Goal: Navigation & Orientation: Find specific page/section

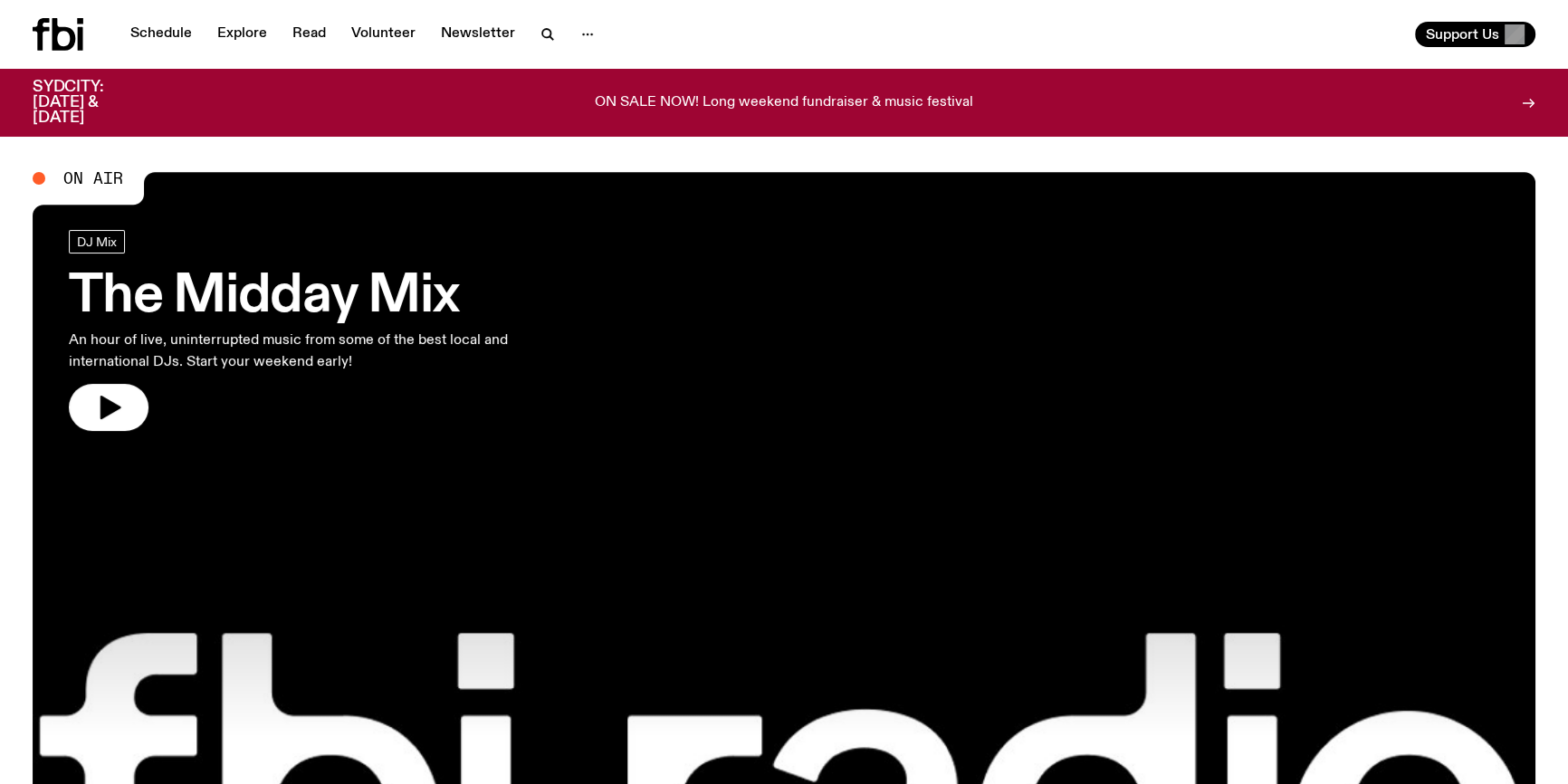
click at [584, 91] on div "ON SALE NOW! Long weekend fundraiser & music festival" at bounding box center [784, 103] width 1242 height 47
click at [392, 297] on h3 "The Midday Mix" at bounding box center [301, 296] width 464 height 50
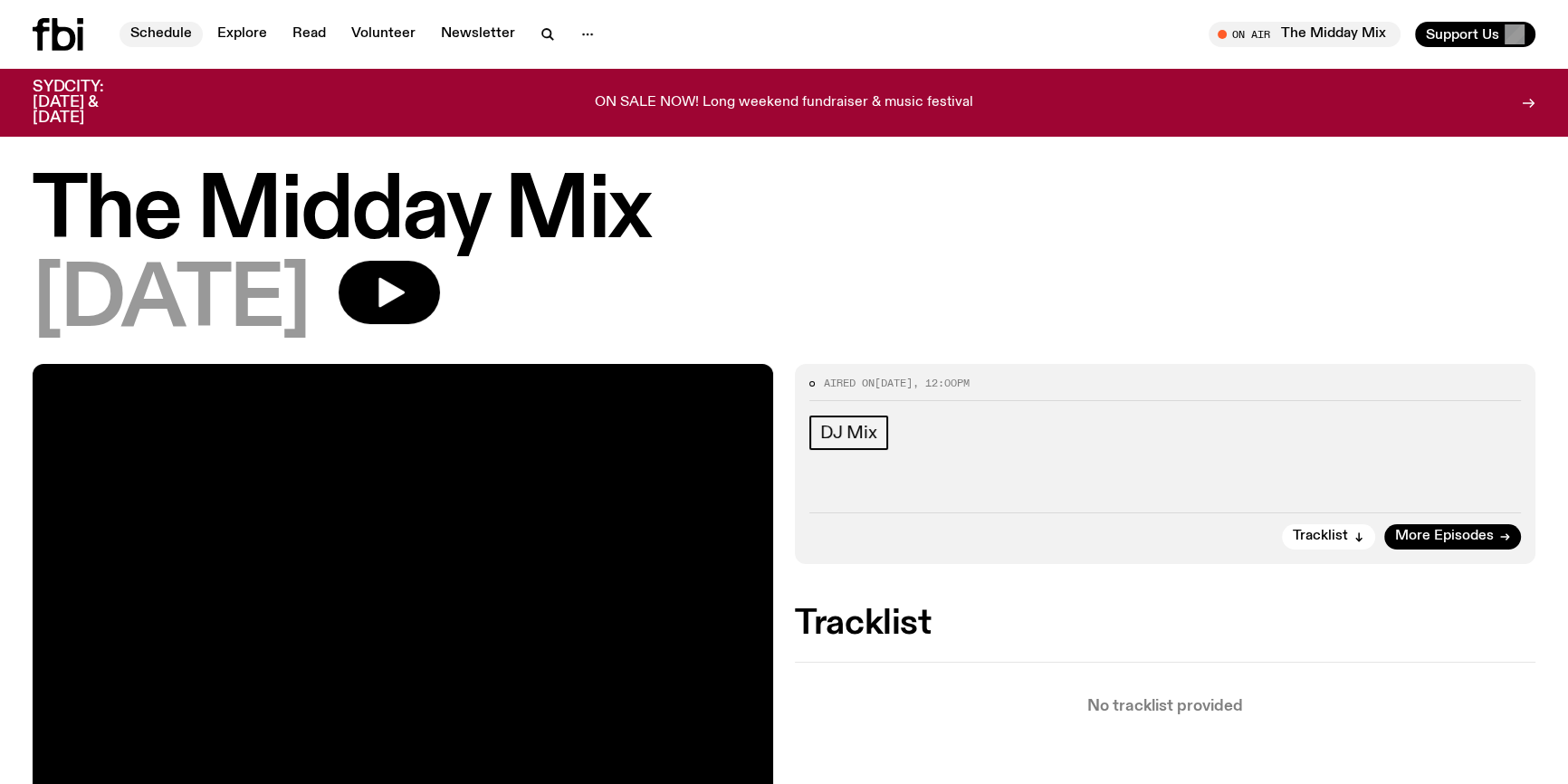
click at [182, 34] on link "Schedule" at bounding box center [161, 34] width 83 height 26
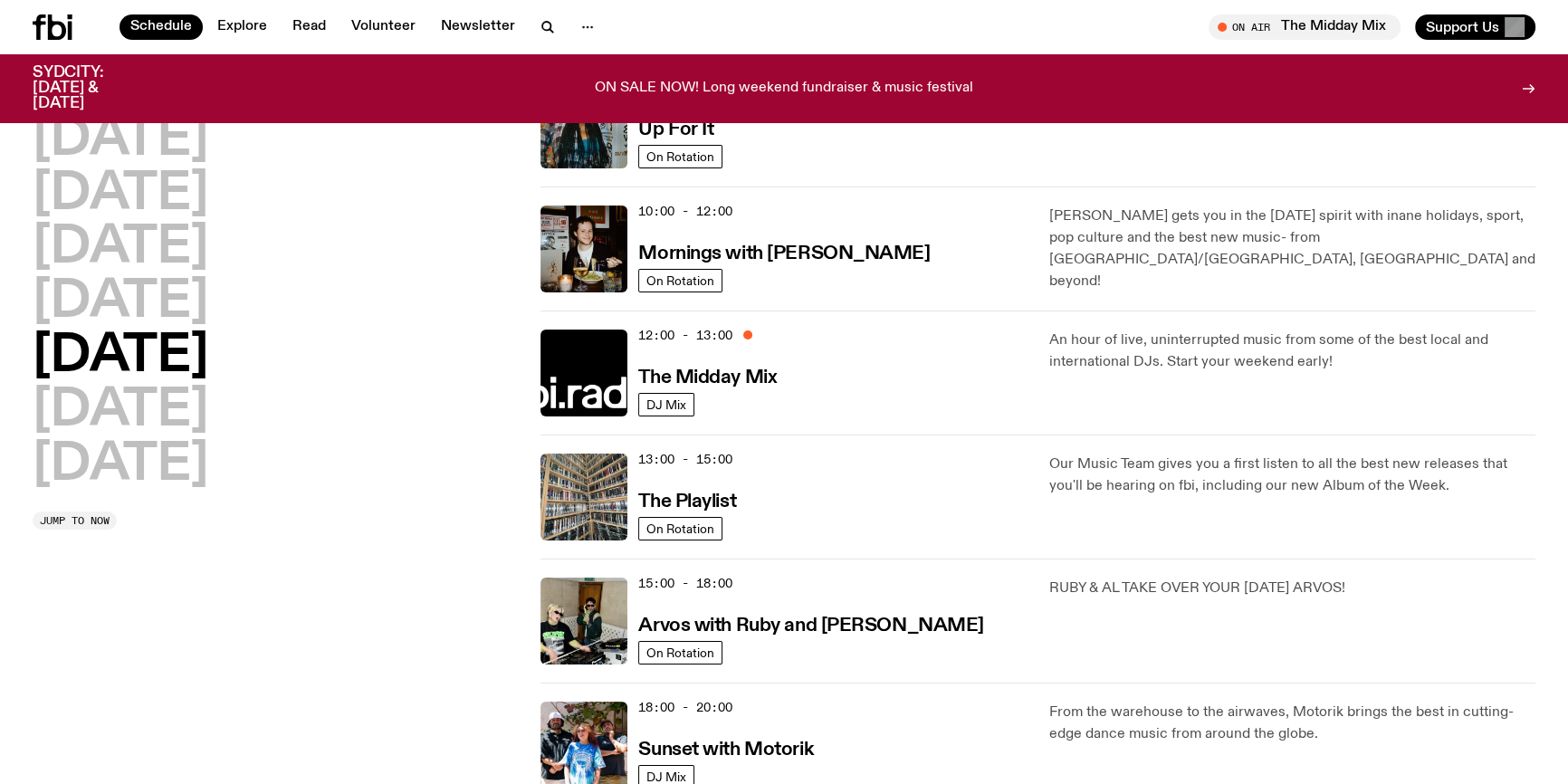
scroll to position [241, 0]
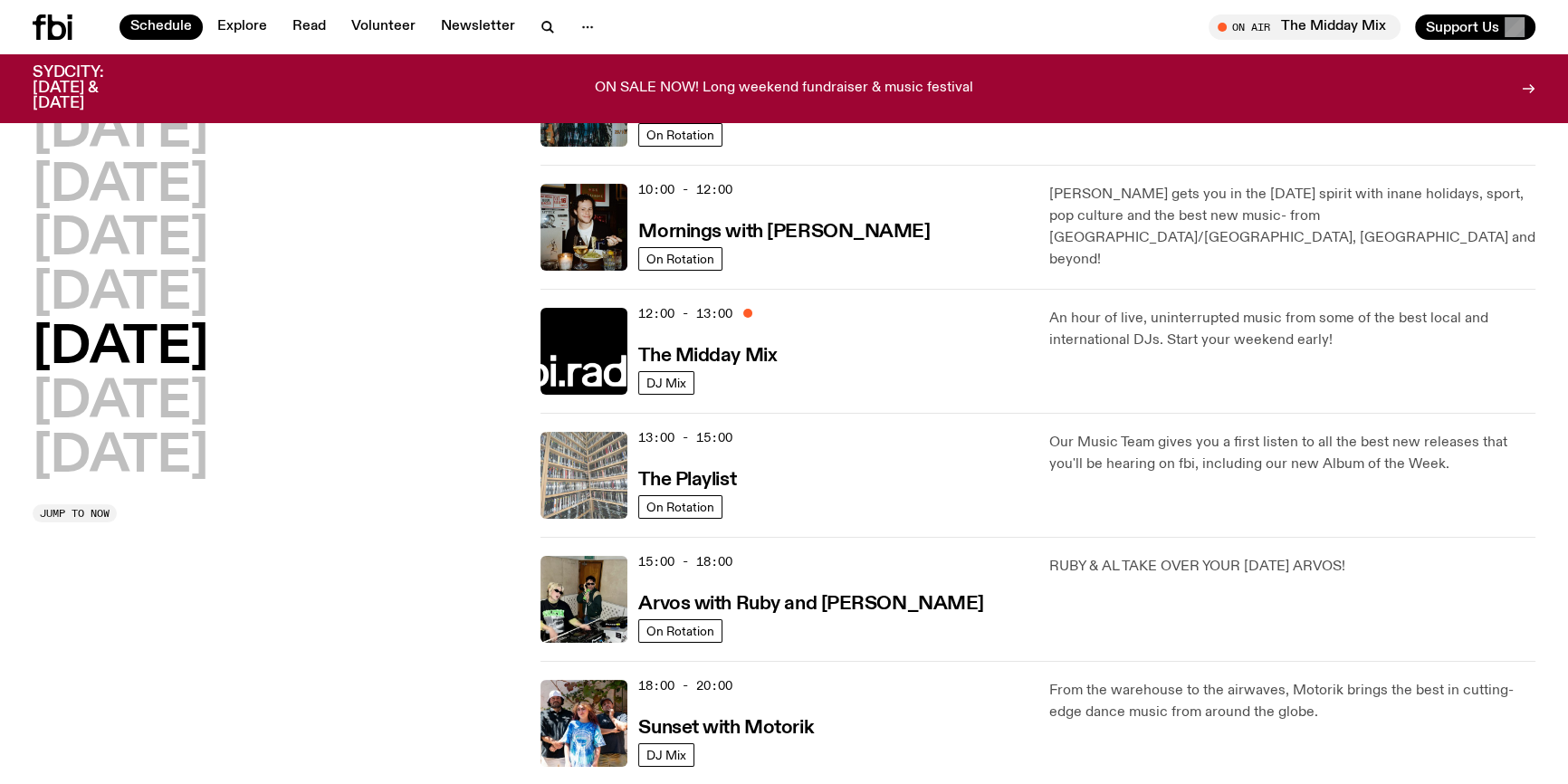
click at [602, 490] on img at bounding box center [584, 476] width 87 height 87
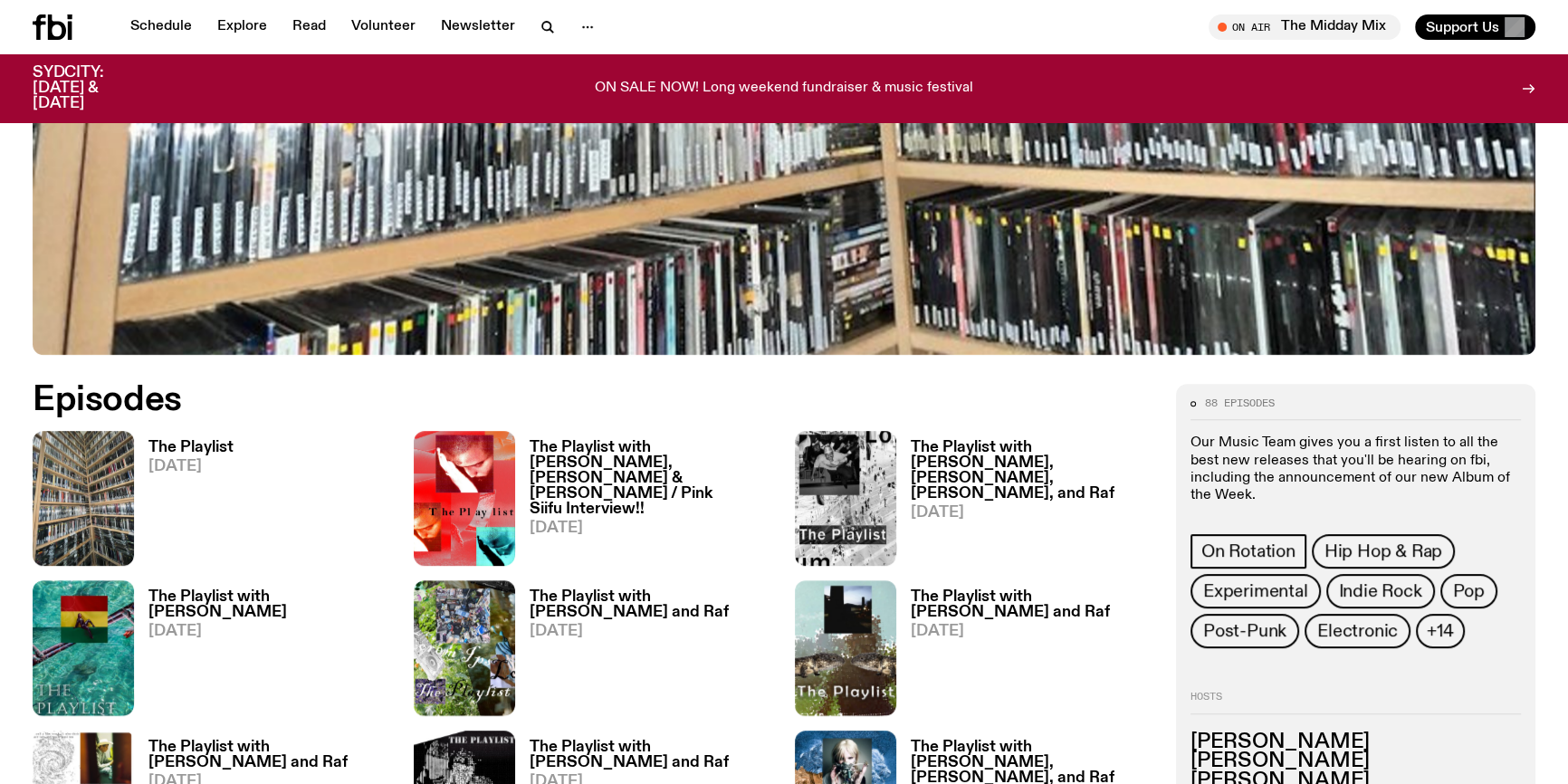
scroll to position [1059, 0]
